Goal: Navigation & Orientation: Find specific page/section

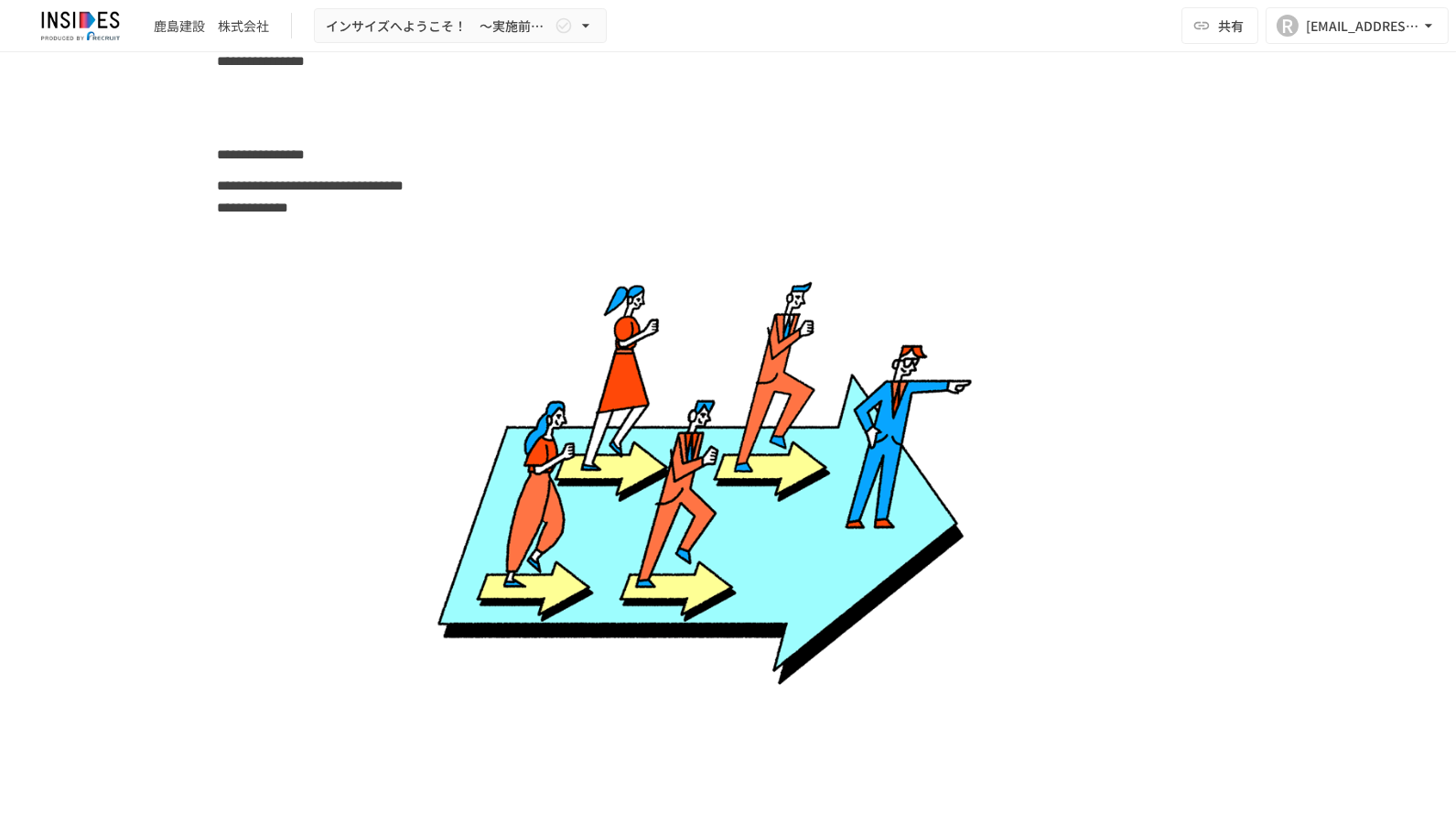
scroll to position [4546, 0]
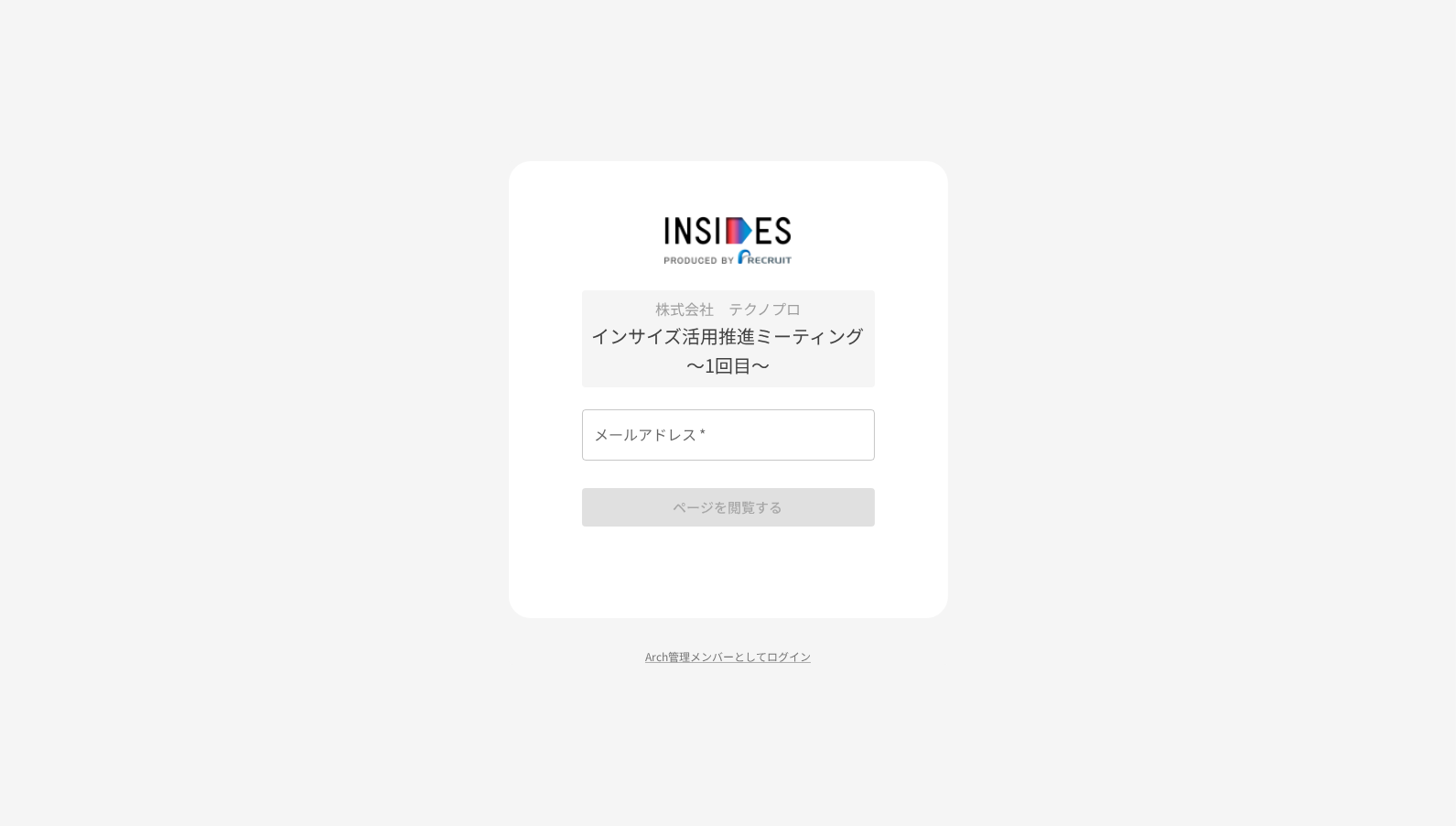
click at [679, 646] on div "株式会社　テクノプロ インサイズ活用推進ミーティング　～1回目～ メールアドレス   * メールアドレス   * ページを閲覧する Arch管理メンバーとして…" at bounding box center [728, 413] width 439 height 504
click at [679, 654] on p "Arch管理メンバーとしてログイン" at bounding box center [728, 656] width 439 height 18
